Goal: Task Accomplishment & Management: Complete application form

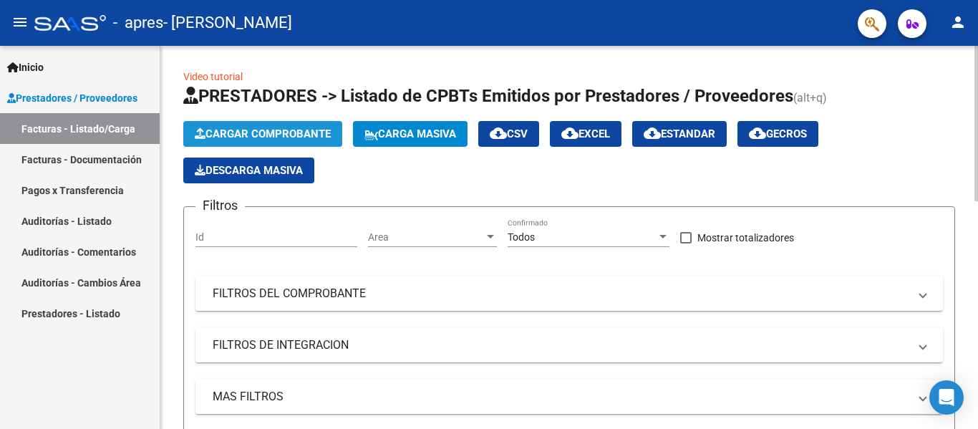
click at [324, 132] on span "Cargar Comprobante" at bounding box center [263, 133] width 136 height 13
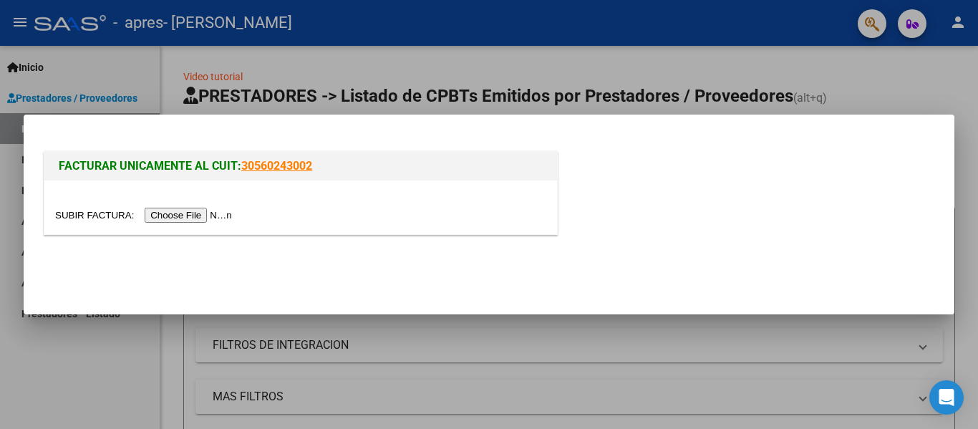
click at [223, 215] on input "file" at bounding box center [145, 215] width 181 height 15
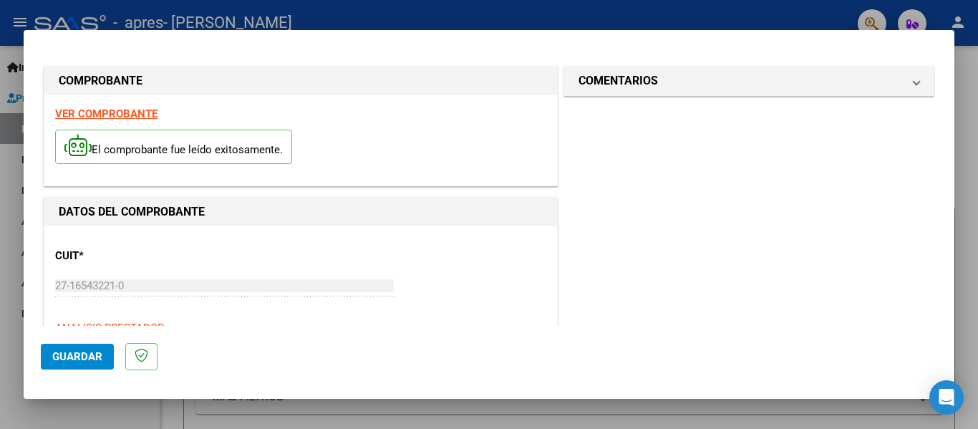
click at [137, 110] on strong "VER COMPROBANTE" at bounding box center [106, 113] width 102 height 13
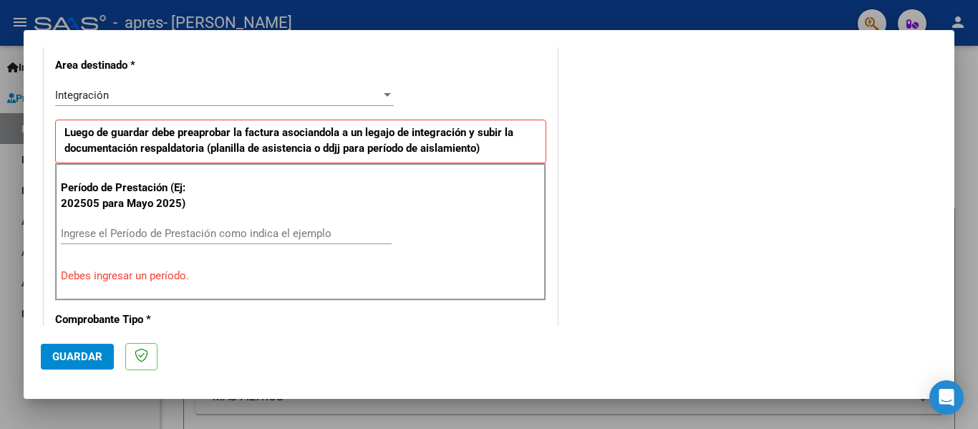
scroll to position [328, 0]
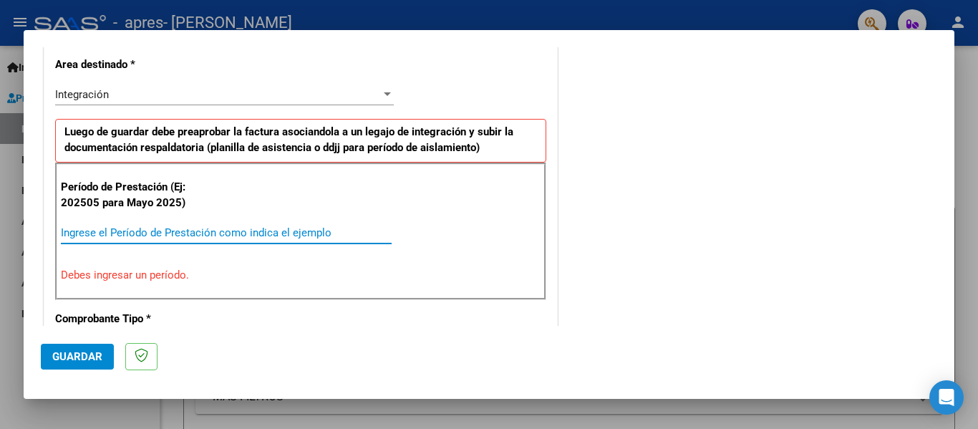
click at [190, 237] on input "Ingrese el Período de Prestación como indica el ejemplo" at bounding box center [226, 232] width 331 height 13
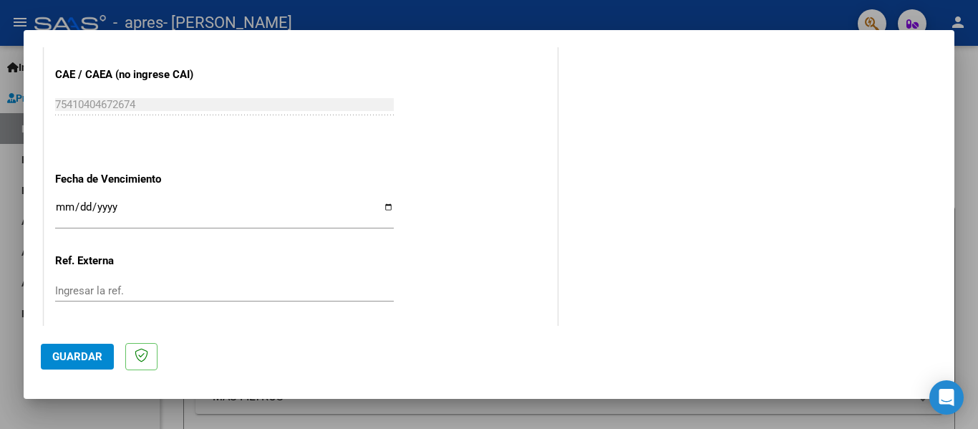
scroll to position [908, 0]
type input "202509"
click at [59, 213] on input "Ingresar la fecha" at bounding box center [224, 210] width 339 height 23
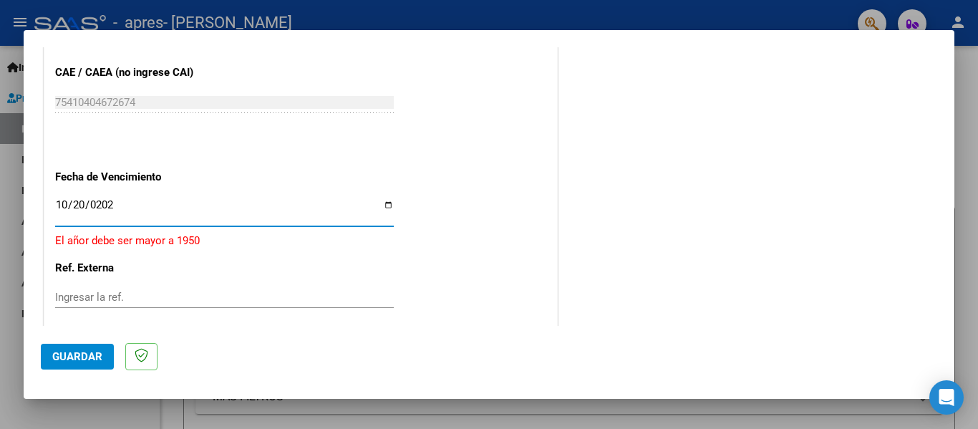
type input "[DATE]"
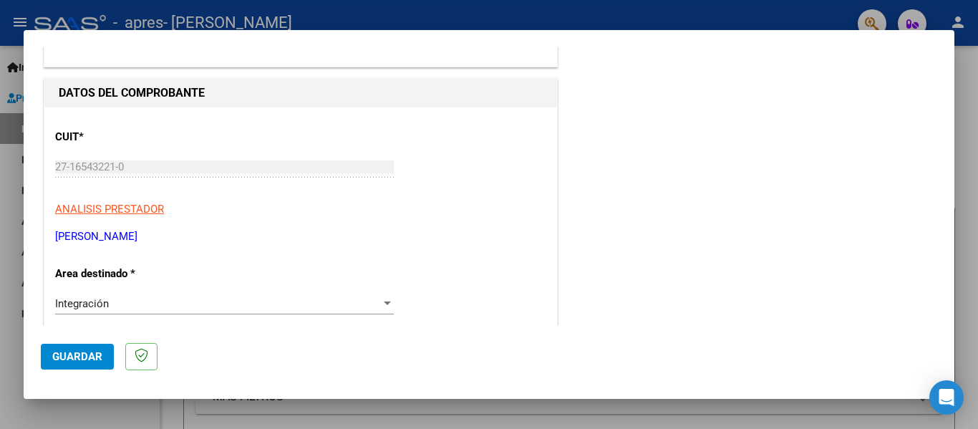
scroll to position [0, 0]
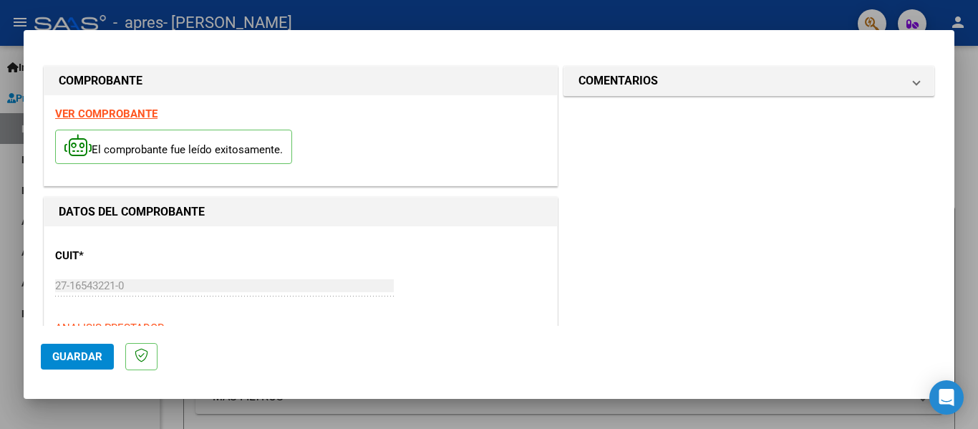
click at [72, 354] on span "Guardar" at bounding box center [77, 356] width 50 height 13
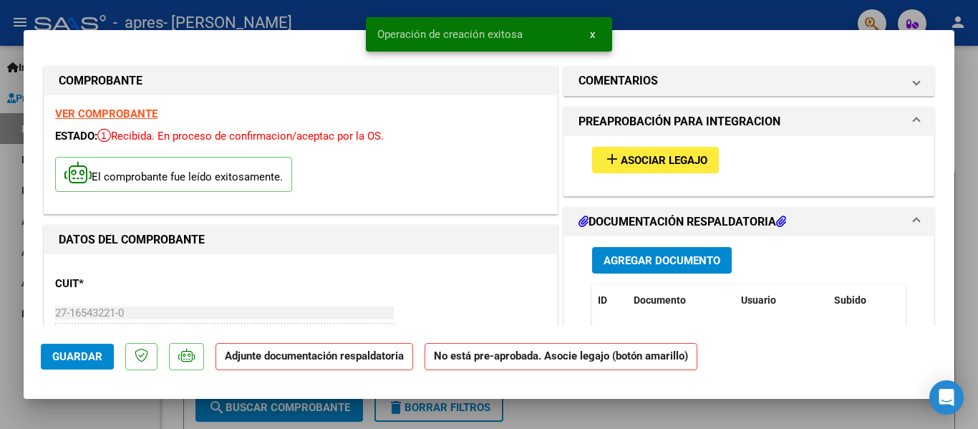
click at [664, 150] on button "add Asociar Legajo" at bounding box center [655, 160] width 127 height 26
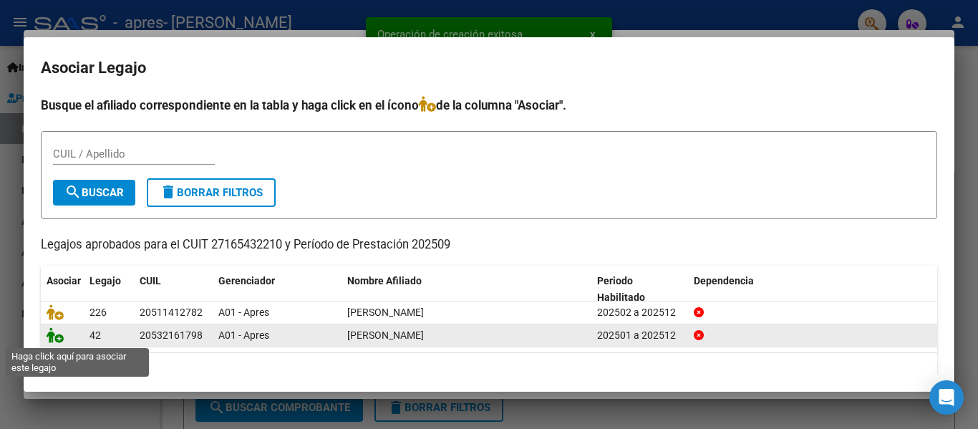
click at [53, 339] on icon at bounding box center [55, 335] width 17 height 16
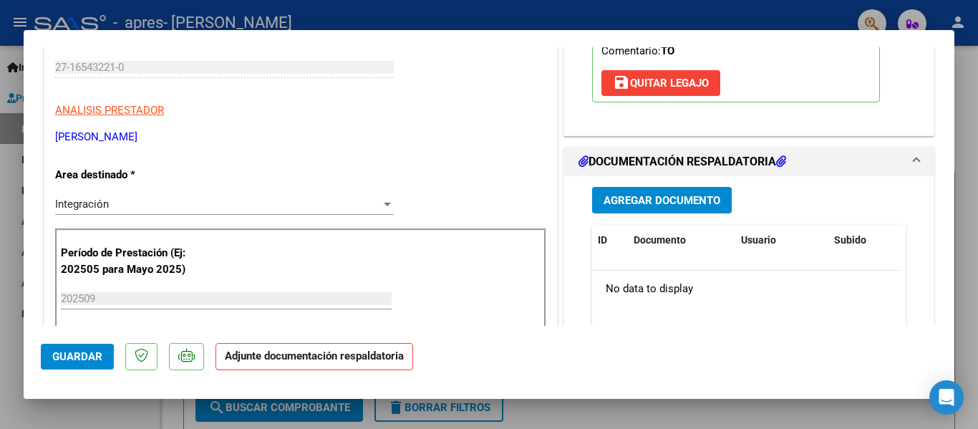
scroll to position [296, 0]
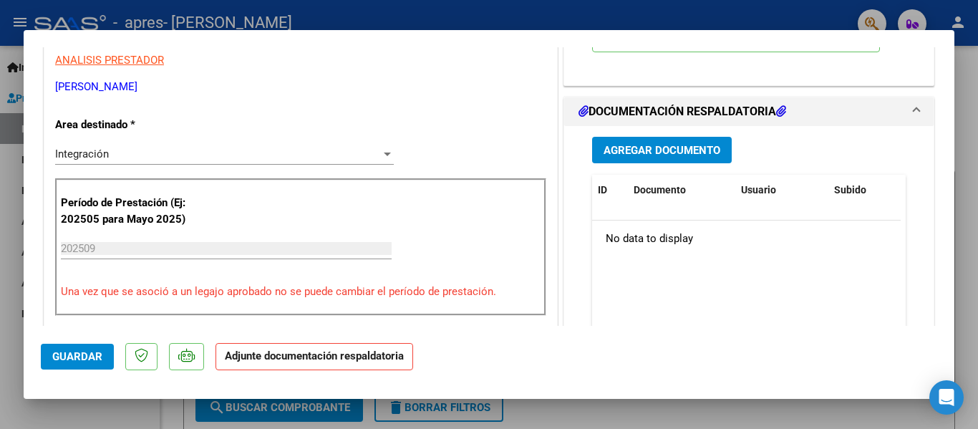
click at [694, 150] on span "Agregar Documento" at bounding box center [661, 150] width 117 height 13
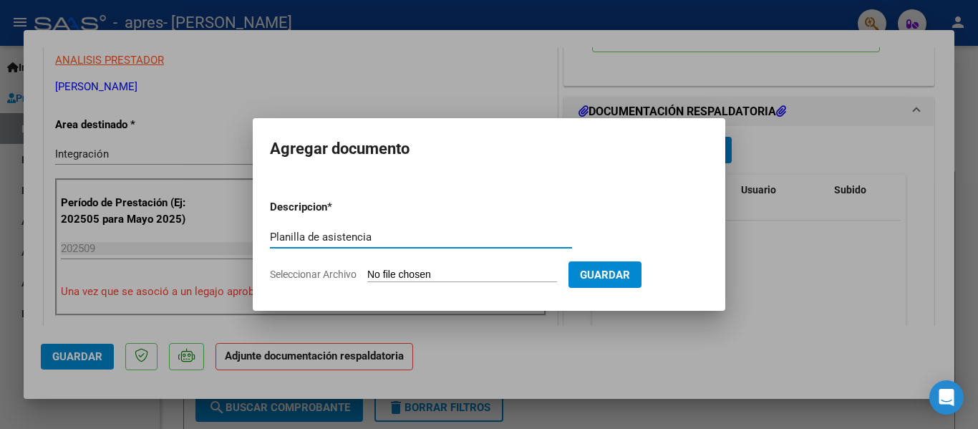
type input "Planilla de asistencia"
click at [331, 272] on span "Seleccionar Archivo" at bounding box center [313, 273] width 87 height 11
click at [367, 272] on input "Seleccionar Archivo" at bounding box center [462, 275] width 190 height 14
type input "C:\fakepath\[PERSON_NAME] PLANILLA 0925.pdf"
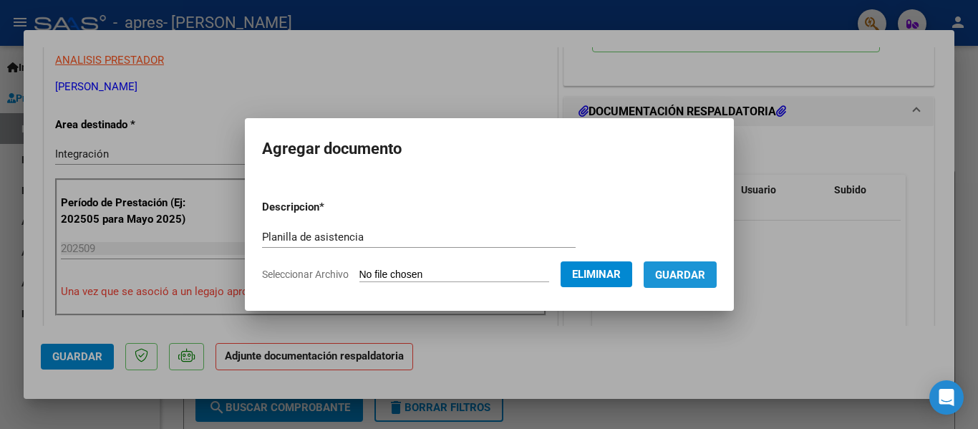
click at [716, 266] on button "Guardar" at bounding box center [679, 274] width 73 height 26
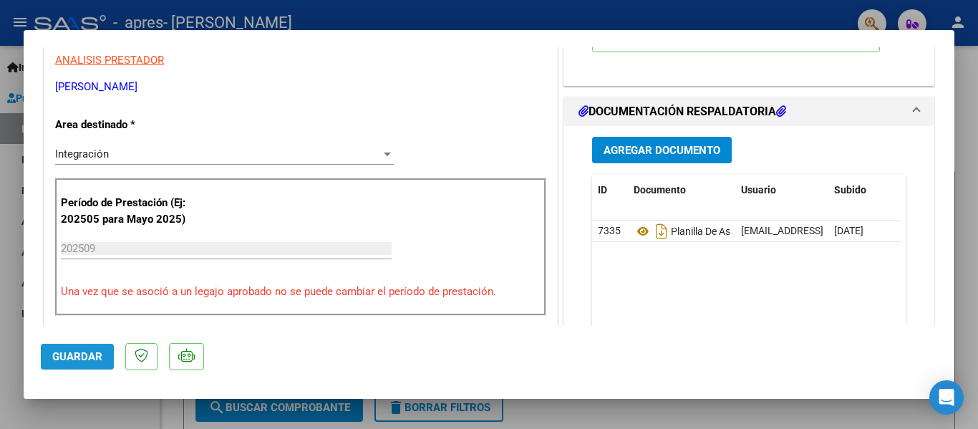
click at [92, 354] on span "Guardar" at bounding box center [77, 356] width 50 height 13
